Goal: Information Seeking & Learning: Learn about a topic

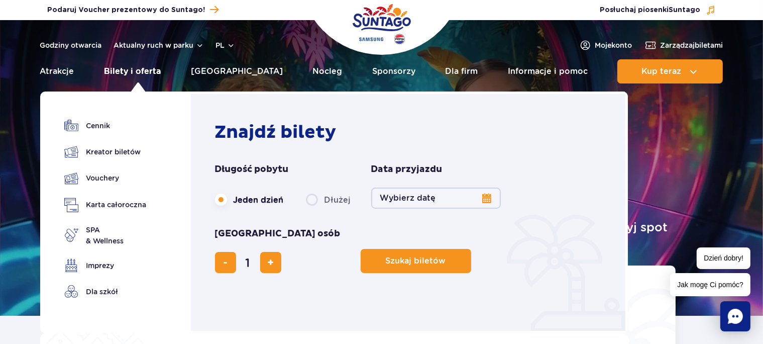
click at [132, 72] on link "Bilety i oferta" at bounding box center [132, 71] width 57 height 24
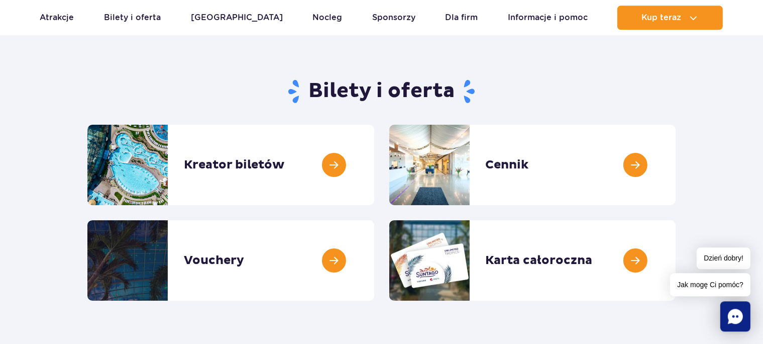
scroll to position [106, 0]
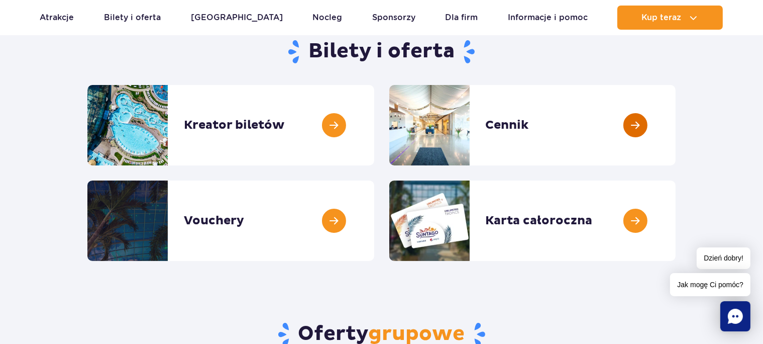
click at [676, 118] on link at bounding box center [676, 125] width 0 height 80
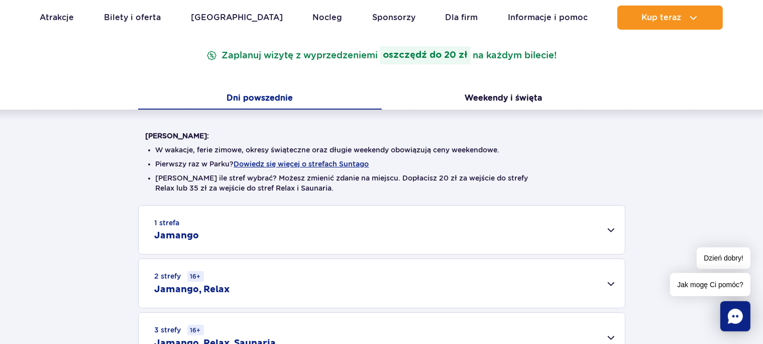
scroll to position [265, 0]
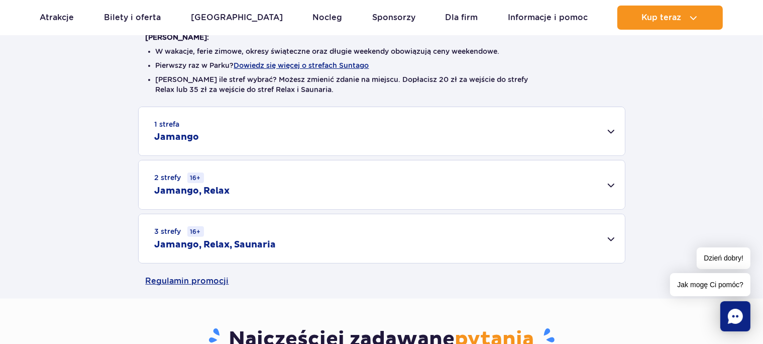
click at [267, 184] on div "2 strefy 16+ Jamango, Relax" at bounding box center [382, 184] width 486 height 49
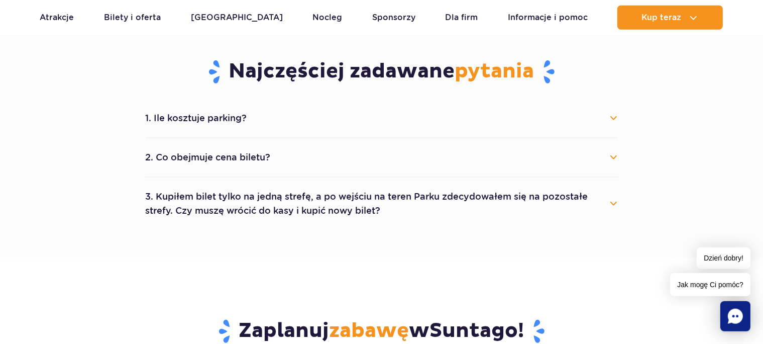
scroll to position [689, 0]
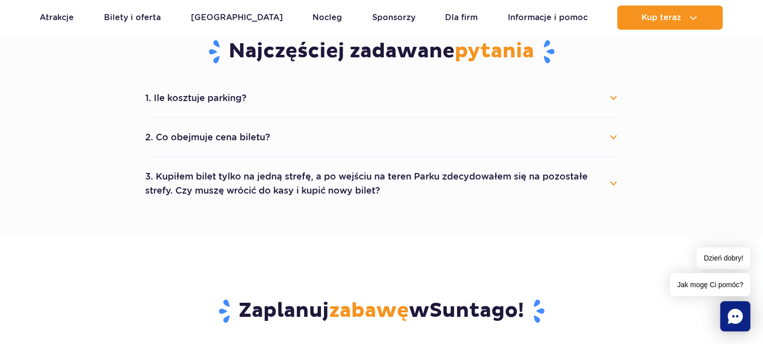
click at [227, 88] on button "1. Ile kosztuje parking?" at bounding box center [382, 98] width 472 height 22
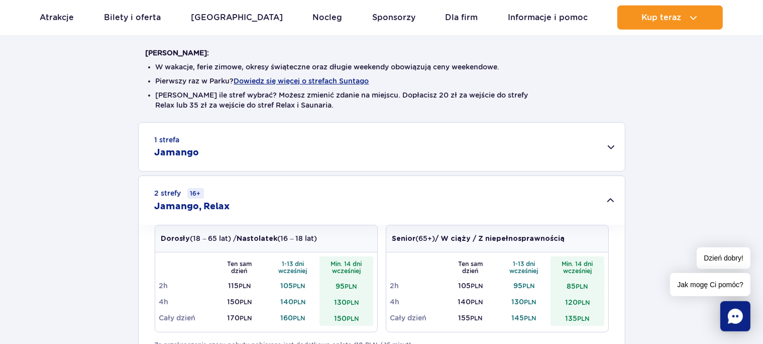
scroll to position [106, 0]
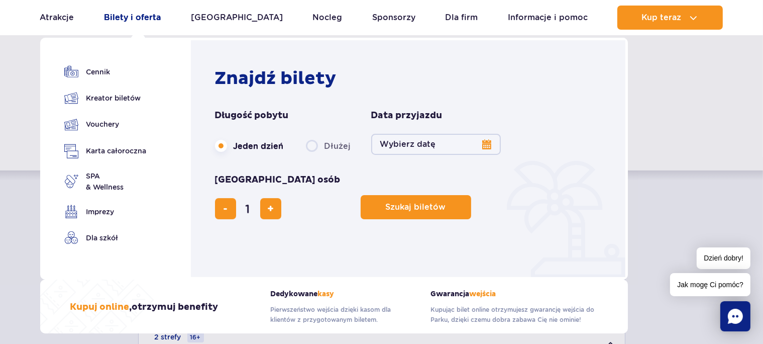
click at [161, 18] on link "Bilety i oferta" at bounding box center [132, 18] width 57 height 24
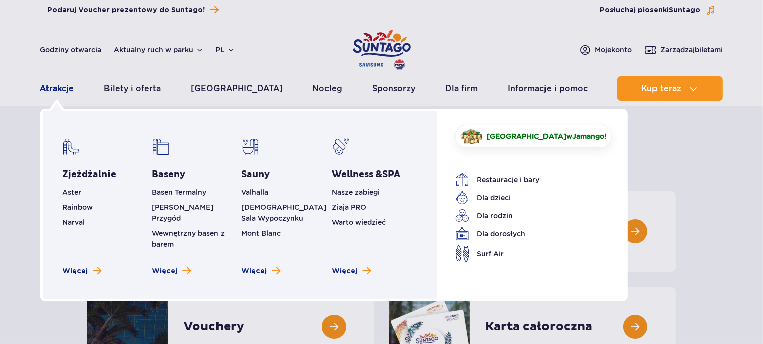
click at [67, 86] on link "Atrakcje" at bounding box center [57, 88] width 34 height 24
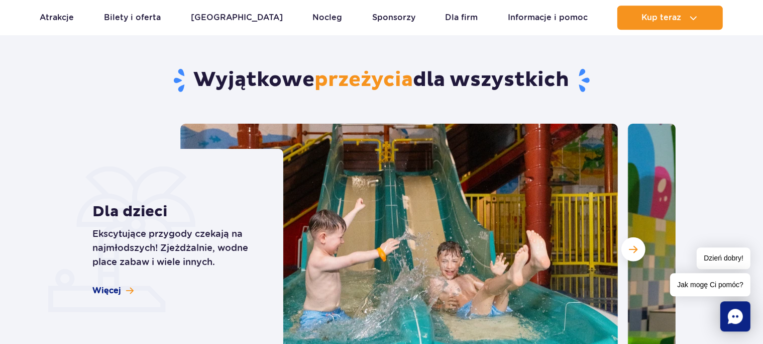
scroll to position [796, 0]
